Goal: Obtain resource: Obtain resource

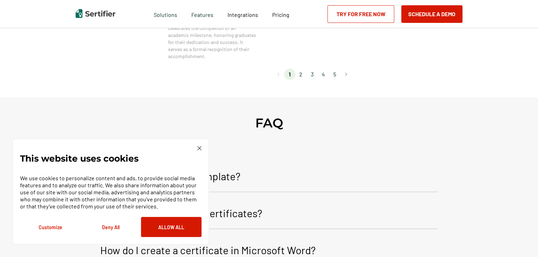
scroll to position [739, 0]
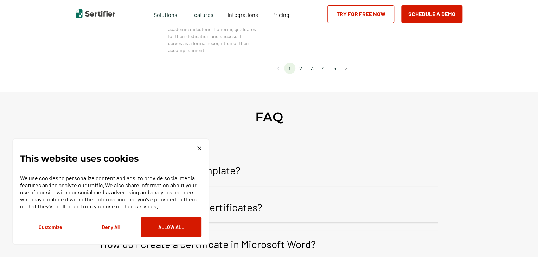
click at [304, 72] on li "2" at bounding box center [301, 68] width 11 height 11
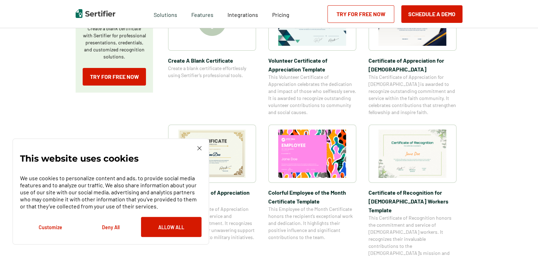
scroll to position [246, 0]
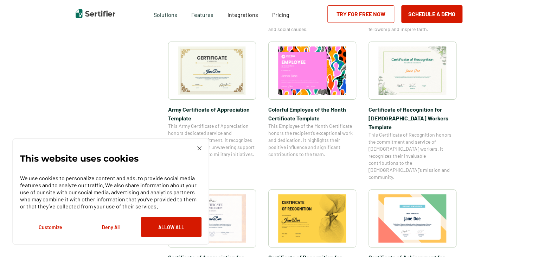
click at [217, 81] on img at bounding box center [212, 70] width 68 height 48
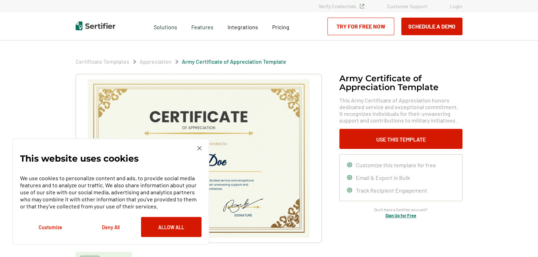
click at [201, 148] on img at bounding box center [199, 148] width 4 height 4
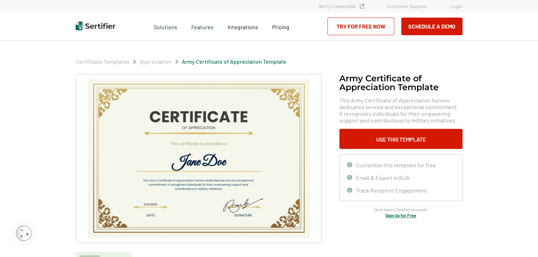
click at [208, 134] on img at bounding box center [199, 158] width 224 height 158
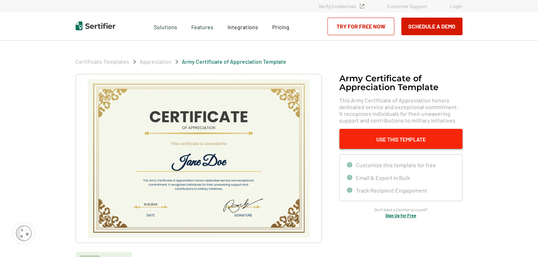
click at [381, 139] on button "Use This Template" at bounding box center [400, 139] width 123 height 20
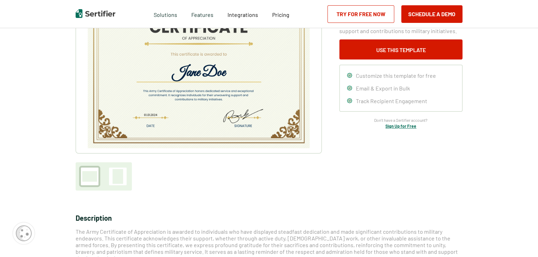
scroll to position [176, 0]
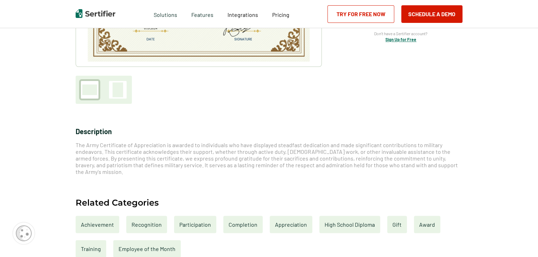
click at [114, 92] on div at bounding box center [118, 89] width 11 height 15
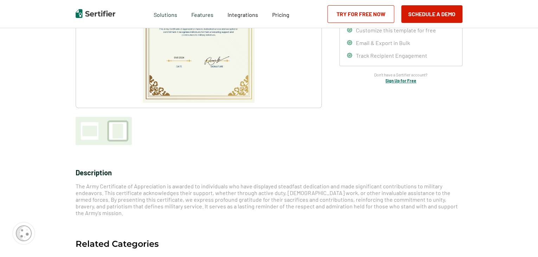
scroll to position [141, 0]
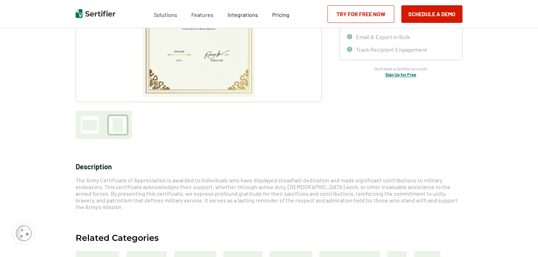
click at [91, 122] on div at bounding box center [89, 125] width 15 height 11
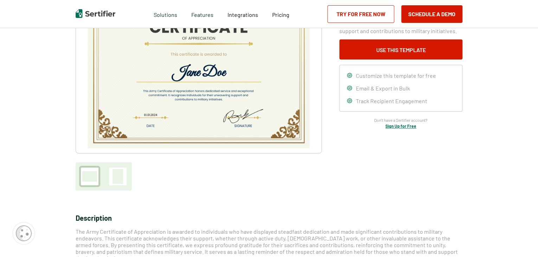
scroll to position [35, 0]
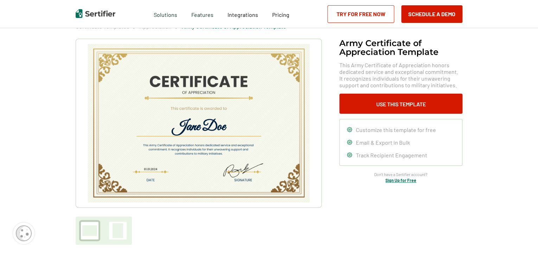
drag, startPoint x: 126, startPoint y: 75, endPoint x: 115, endPoint y: 61, distance: 18.3
click at [115, 61] on img at bounding box center [199, 123] width 224 height 158
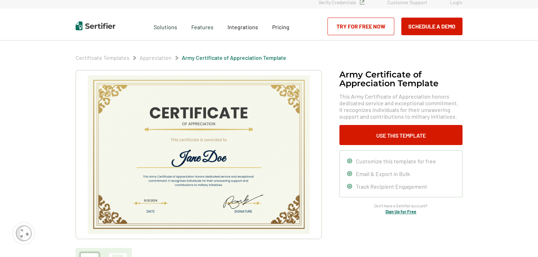
scroll to position [0, 0]
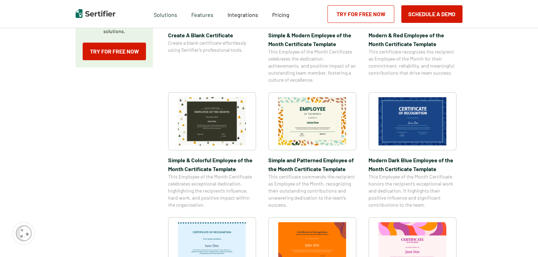
scroll to position [106, 0]
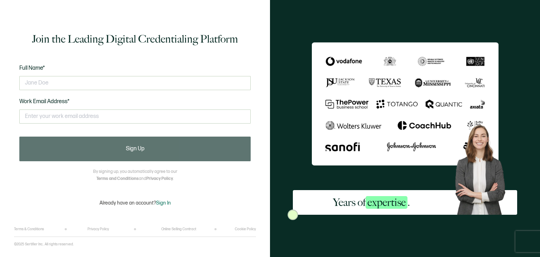
click at [269, 117] on div "Join the Leading Digital Credentialing Platform Full Name* Work Email Address* …" at bounding box center [135, 128] width 270 height 257
